Goal: Find specific page/section: Find specific page/section

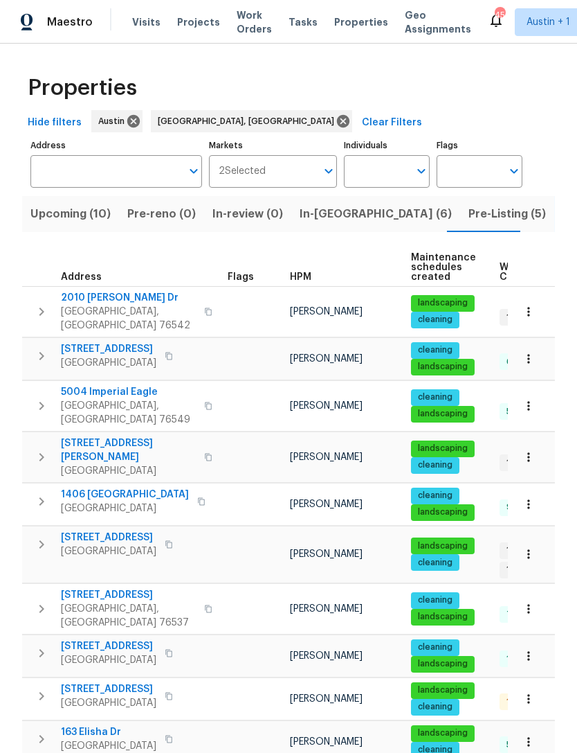
scroll to position [330, 0]
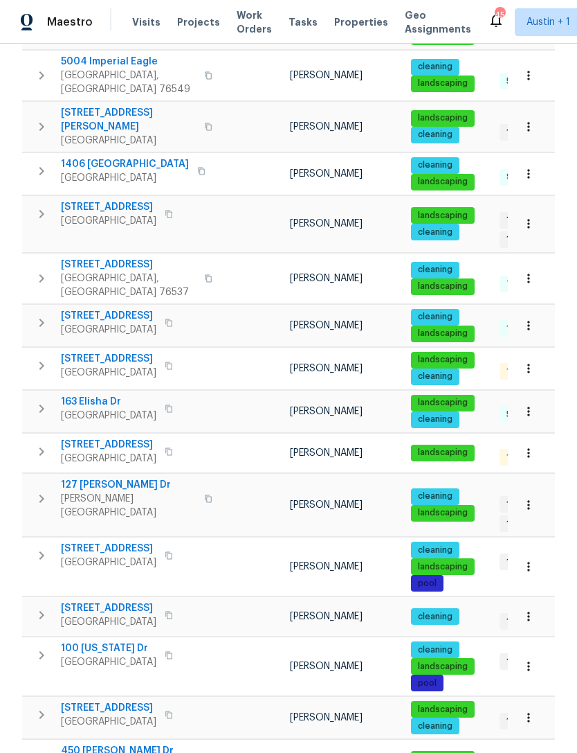
click at [346, 26] on span "Properties" at bounding box center [361, 22] width 54 height 14
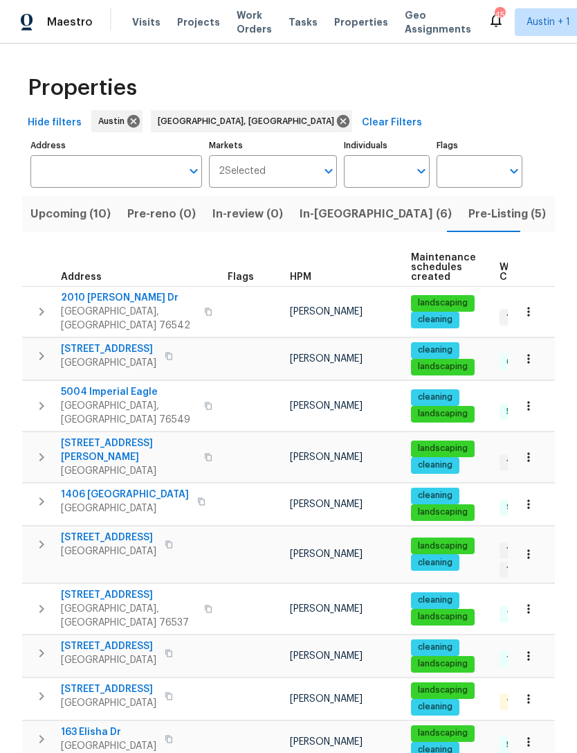
scroll to position [0, 0]
click at [394, 173] on input "Individuals" at bounding box center [376, 171] width 65 height 33
type input "martin"
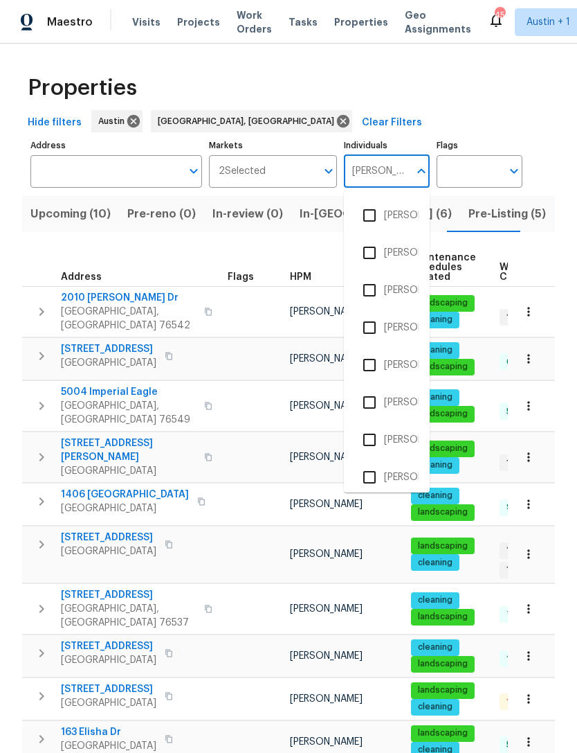
click at [377, 367] on input "checkbox" at bounding box center [369, 364] width 29 height 29
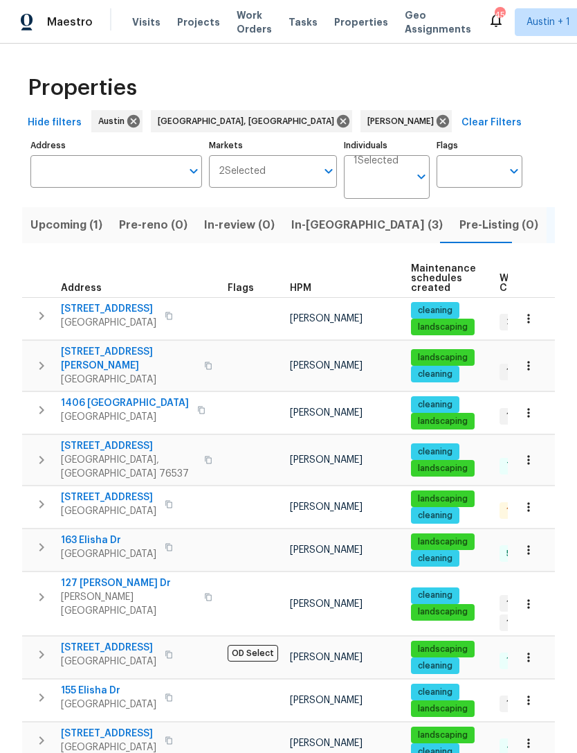
click at [102, 396] on span "1406 [GEOGRAPHIC_DATA]" at bounding box center [125, 403] width 128 height 14
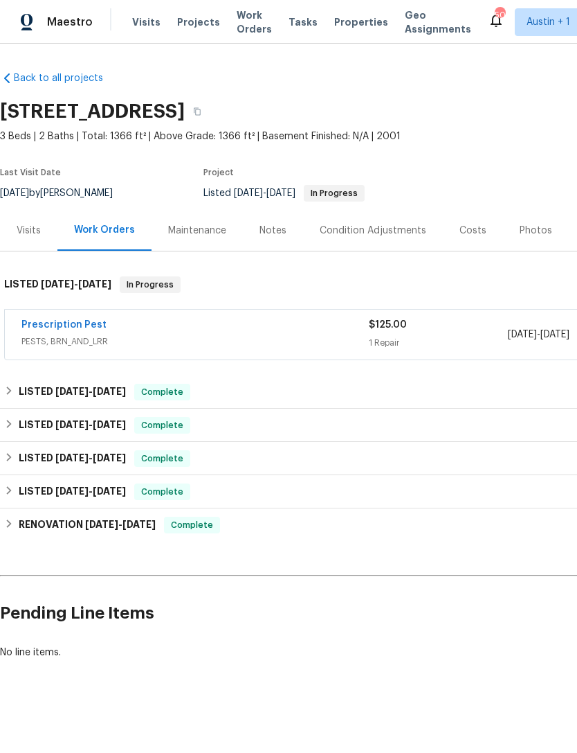
click at [526, 227] on div "Photos" at bounding box center [536, 231] width 33 height 14
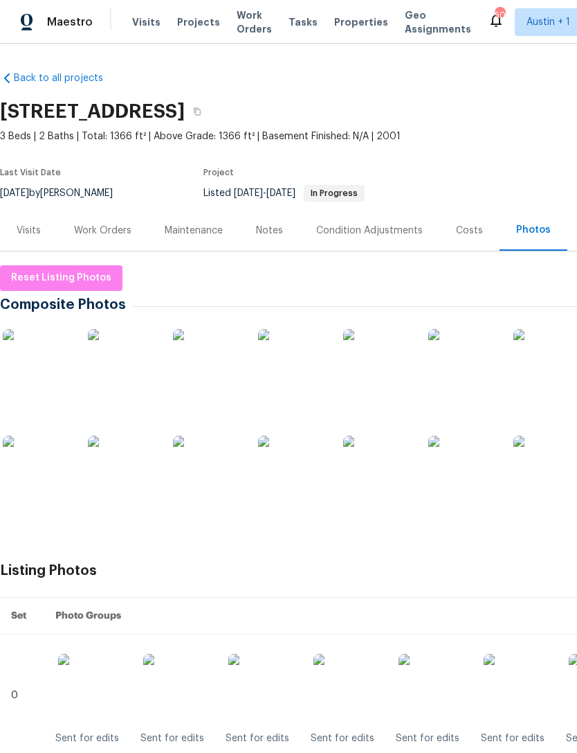
click at [39, 357] on img at bounding box center [37, 363] width 69 height 69
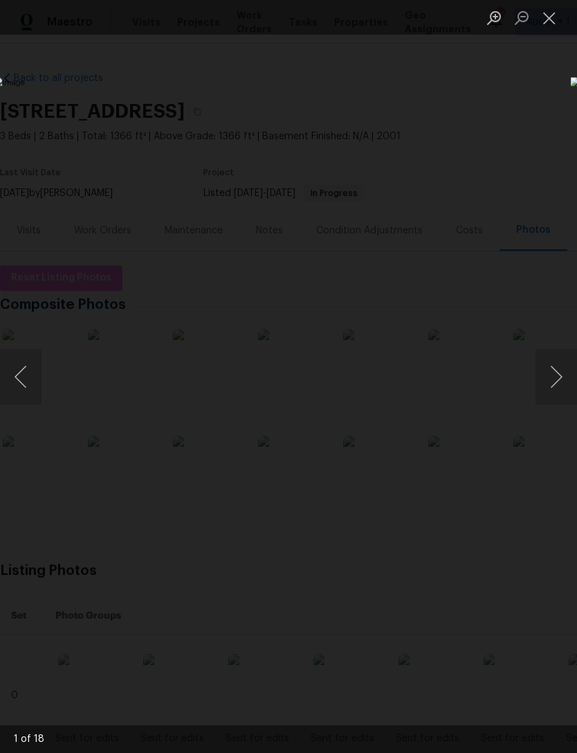
click at [552, 377] on button "Next image" at bounding box center [557, 376] width 42 height 55
click at [549, 385] on button "Next image" at bounding box center [557, 376] width 42 height 55
click at [540, 30] on button "Close lightbox" at bounding box center [550, 18] width 28 height 24
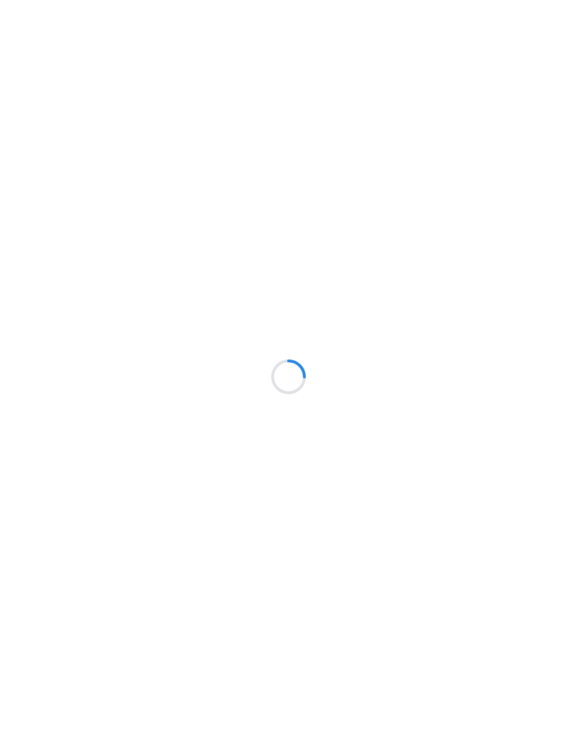
click at [353, 21] on div at bounding box center [288, 376] width 577 height 753
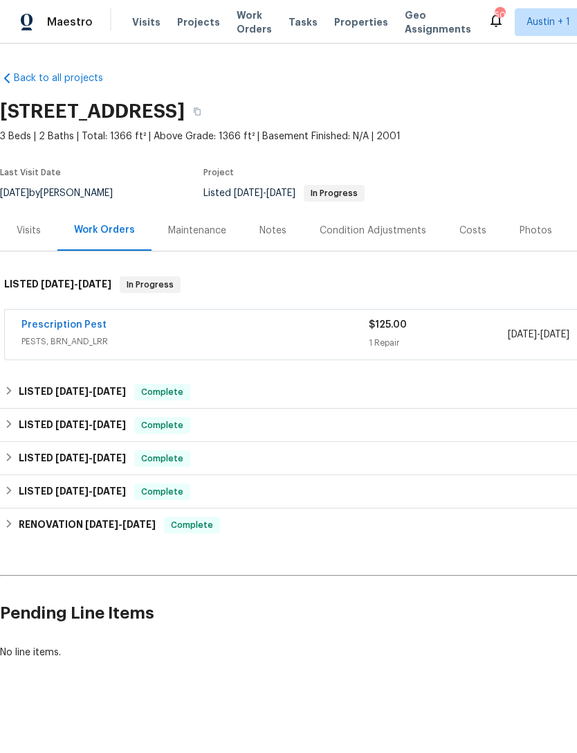
click at [350, 24] on span "Properties" at bounding box center [361, 22] width 54 height 14
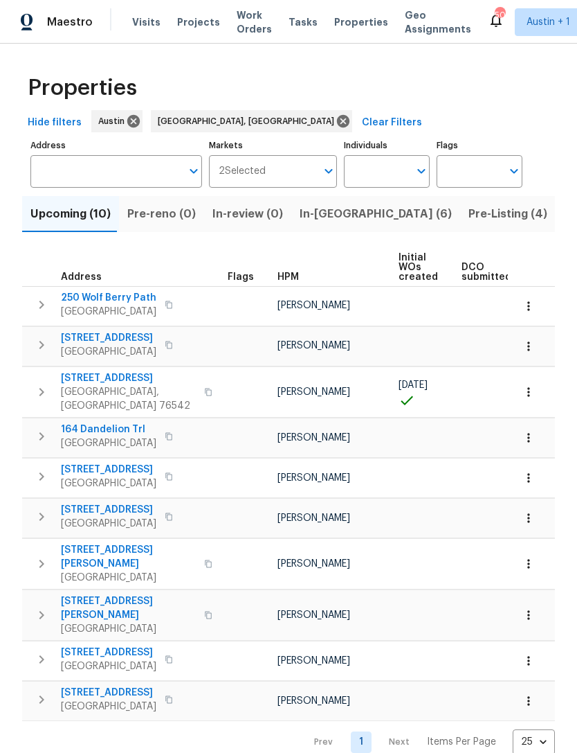
click at [402, 174] on input "Individuals" at bounding box center [376, 171] width 65 height 33
type input "[PERSON_NAME]"
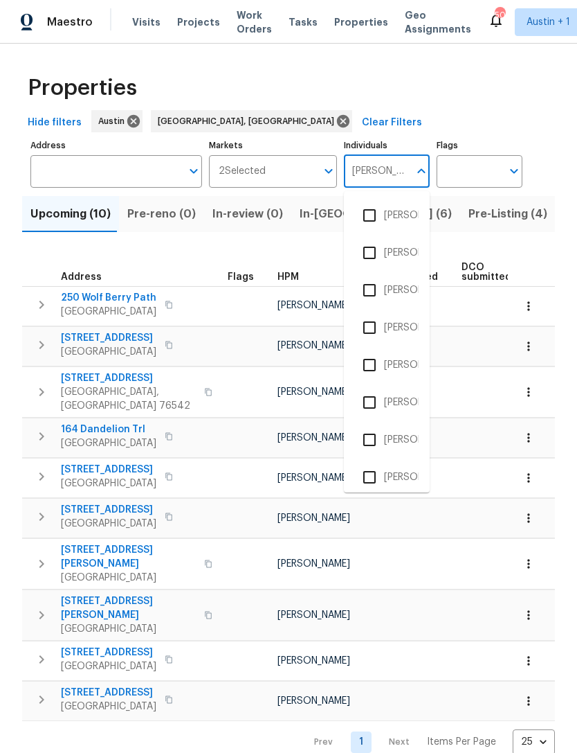
click at [375, 366] on input "checkbox" at bounding box center [369, 364] width 29 height 29
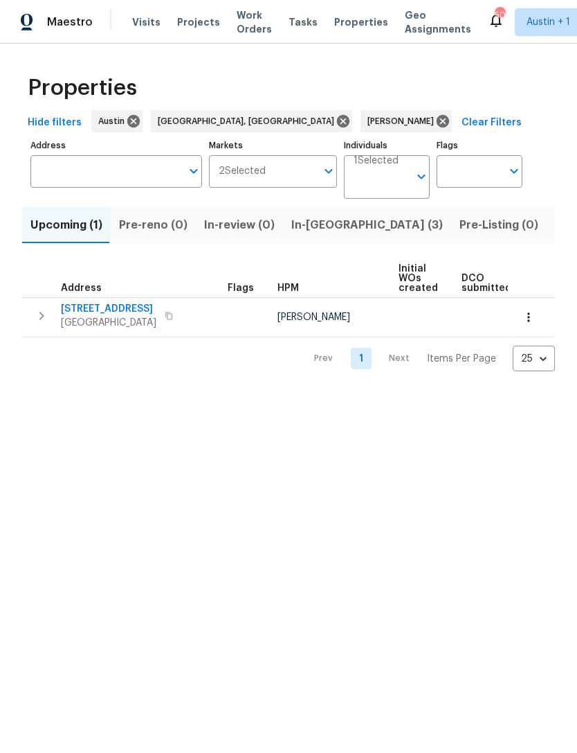
click at [555, 223] on span "Listed (27)" at bounding box center [584, 224] width 59 height 19
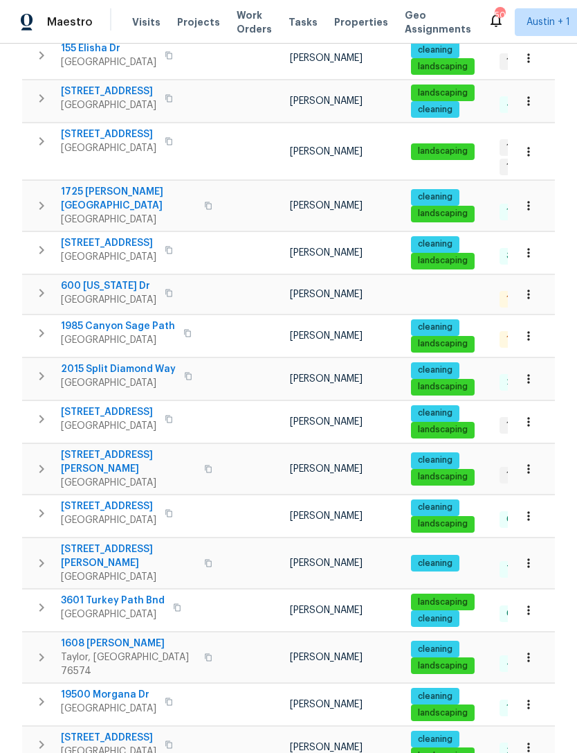
scroll to position [641, 0]
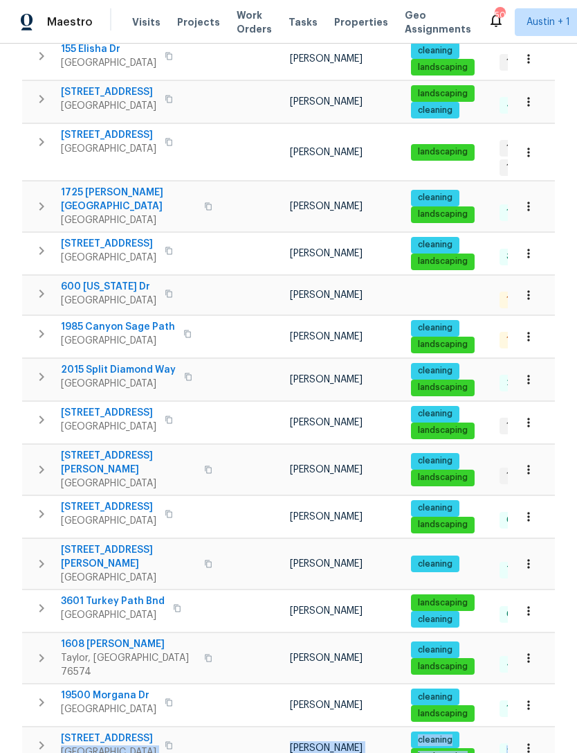
click at [17, 708] on div "Properties Hide filters [PERSON_NAME], [GEOGRAPHIC_DATA] [PERSON_NAME] Clear Fi…" at bounding box center [288, 136] width 577 height 1466
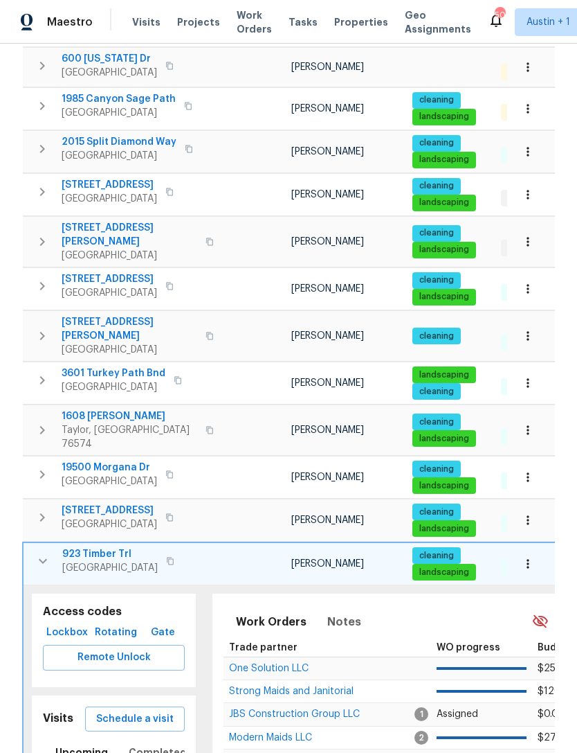
scroll to position [872, 0]
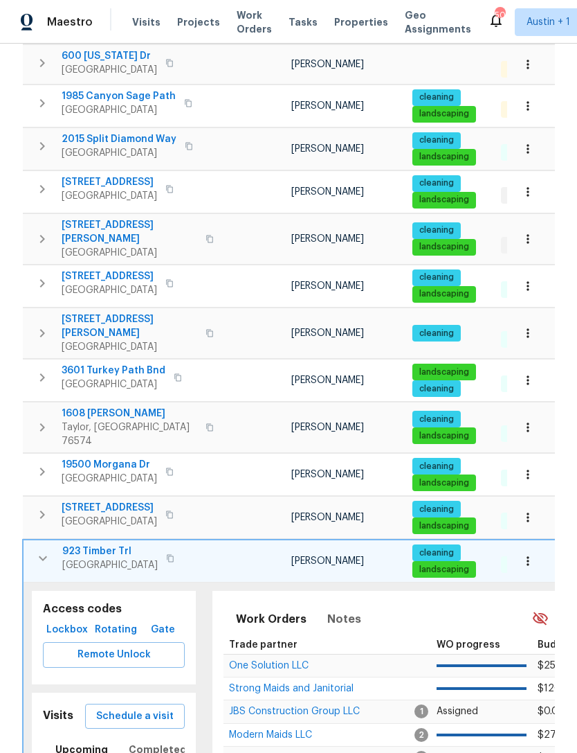
click at [165, 548] on button "button" at bounding box center [170, 557] width 17 height 19
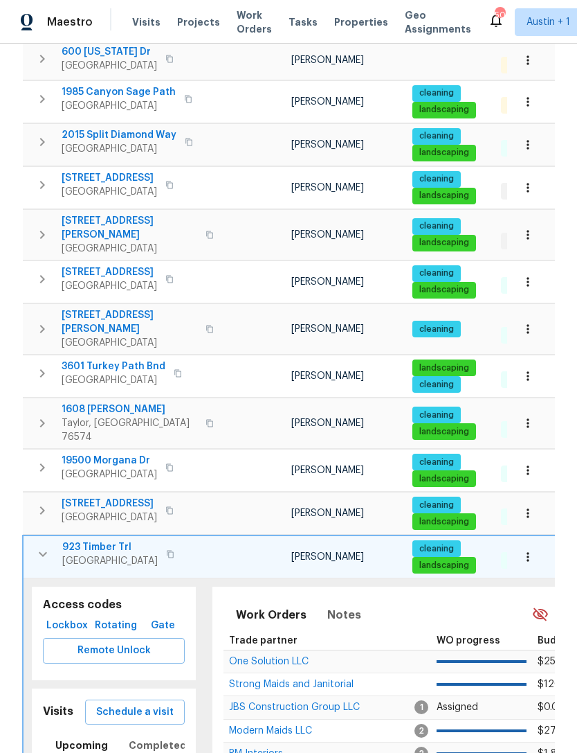
scroll to position [0, 0]
click at [55, 536] on td "[STREET_ADDRESS]" at bounding box center [124, 554] width 200 height 36
click at [48, 546] on icon "button" at bounding box center [43, 554] width 17 height 17
